Goal: Find contact information: Find contact information

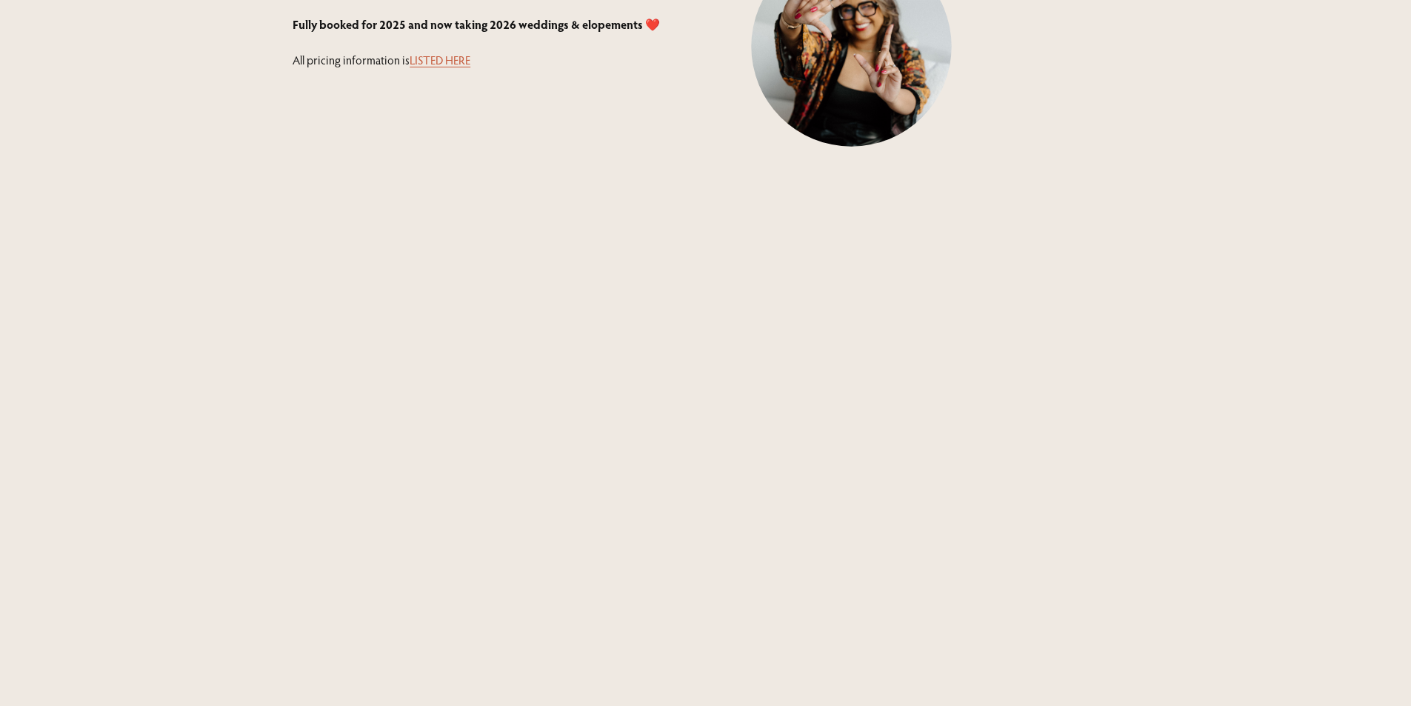
scroll to position [666, 0]
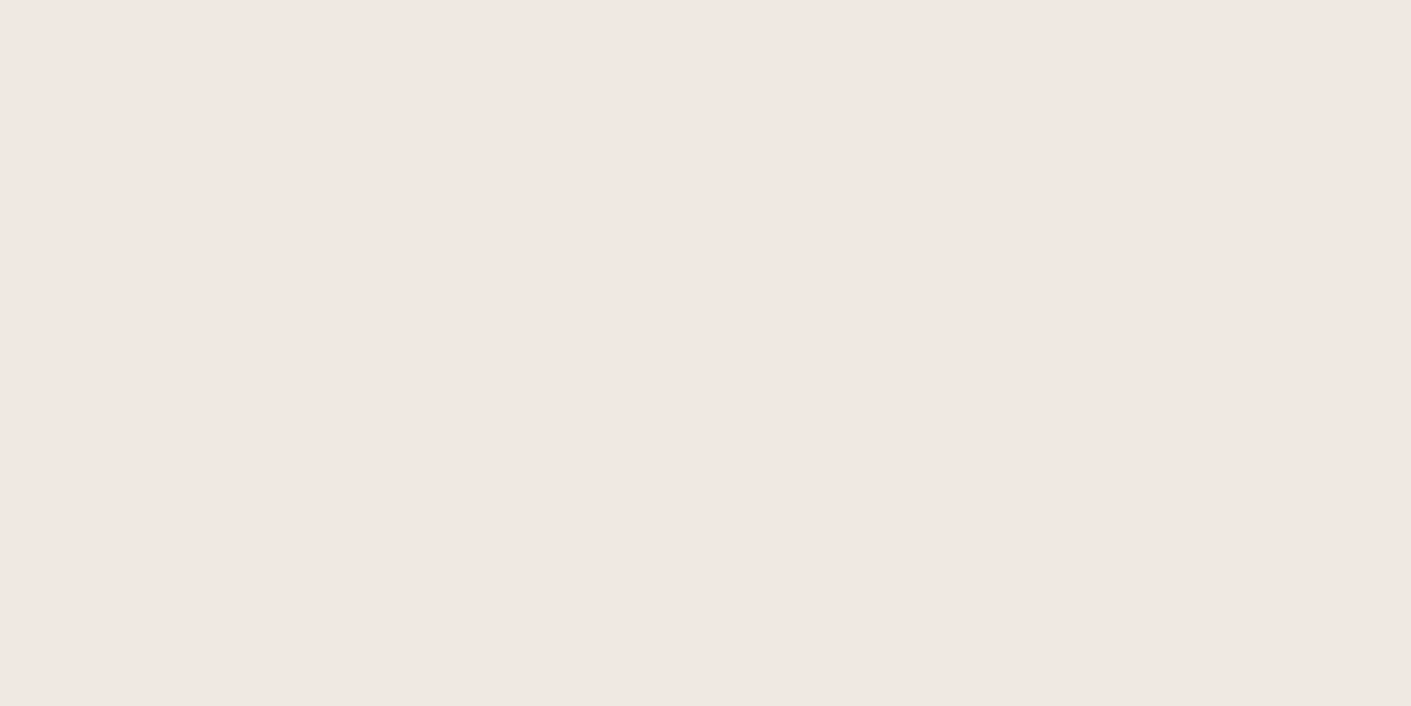
scroll to position [1481, 0]
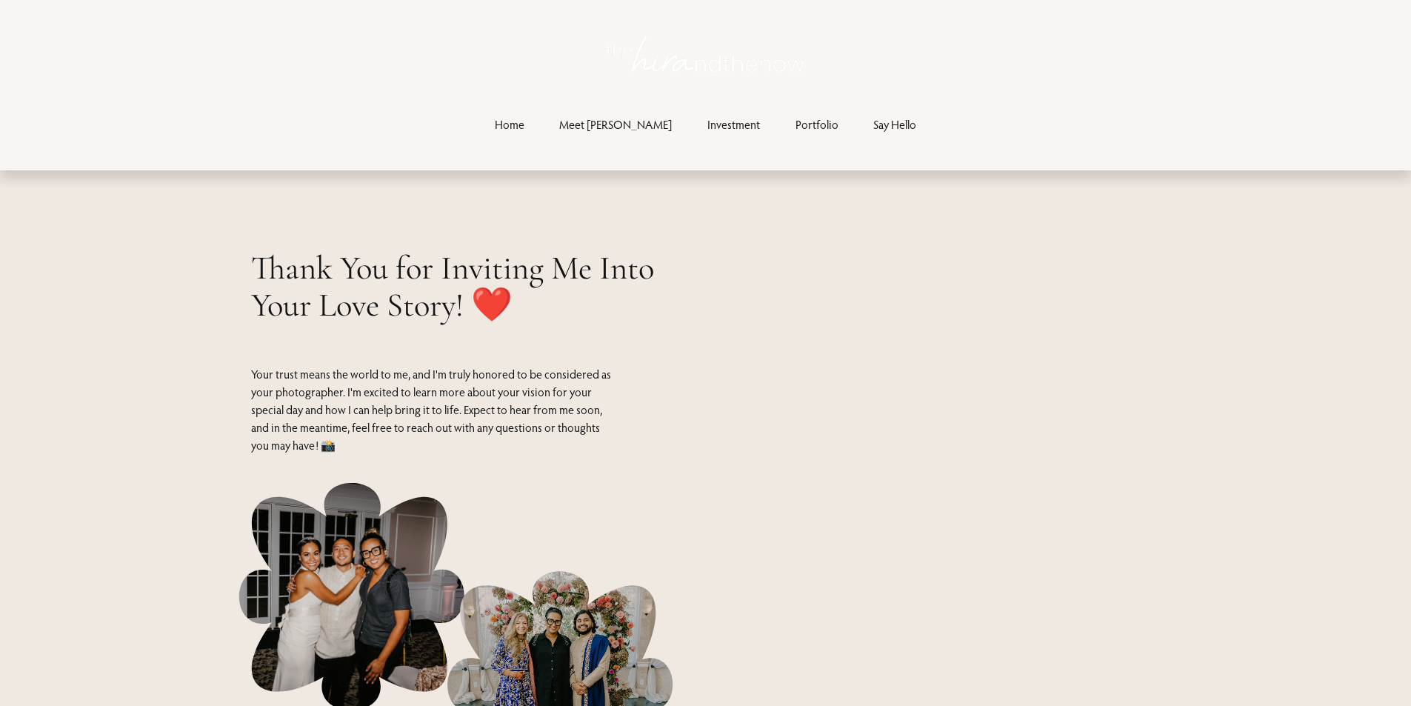
click at [685, 305] on div "Thank You for Inviting Me Into Your Love Story! ❤️ Your trust means the world t…" at bounding box center [705, 523] width 1411 height 611
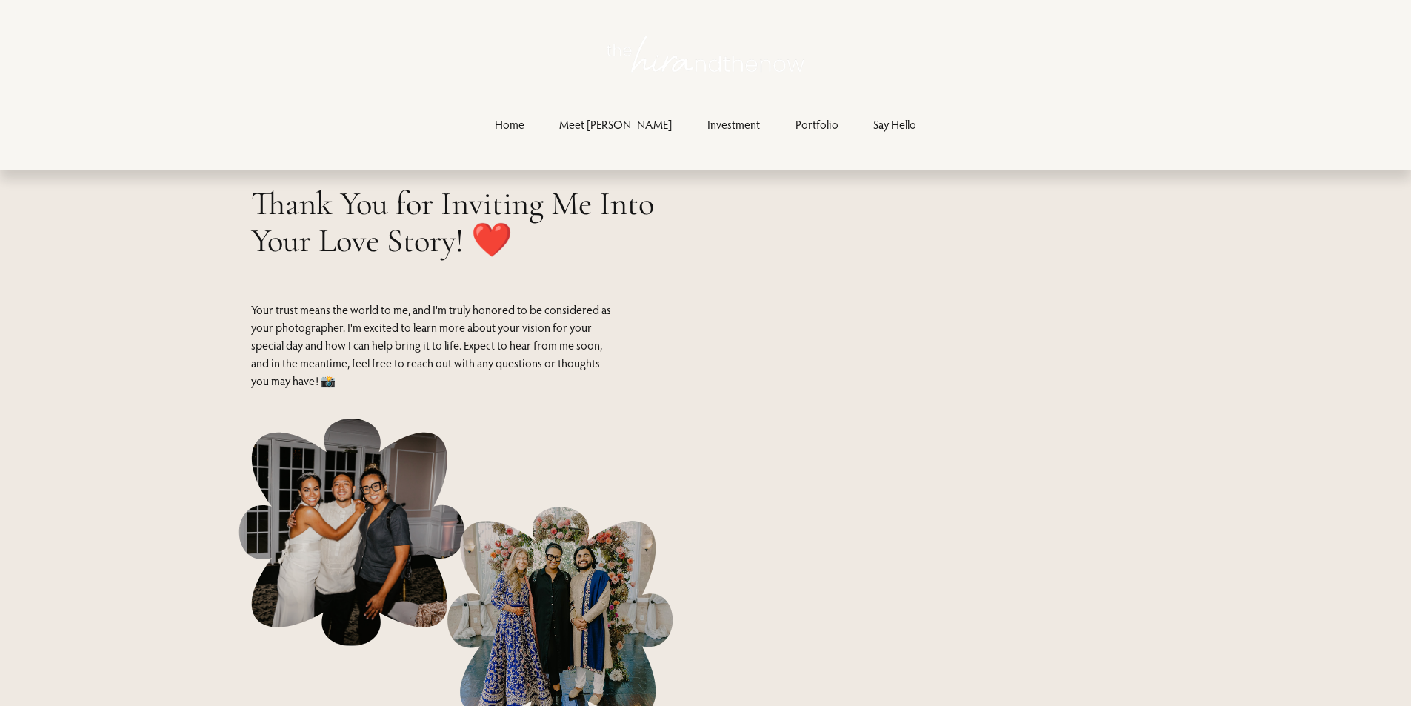
scroll to position [74, 0]
